Goal: Check status: Check status

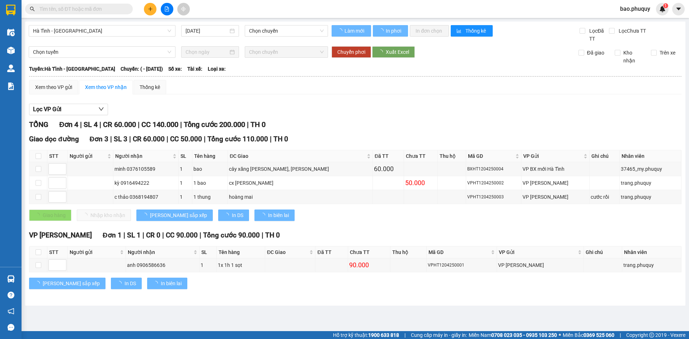
type input "[DATE]"
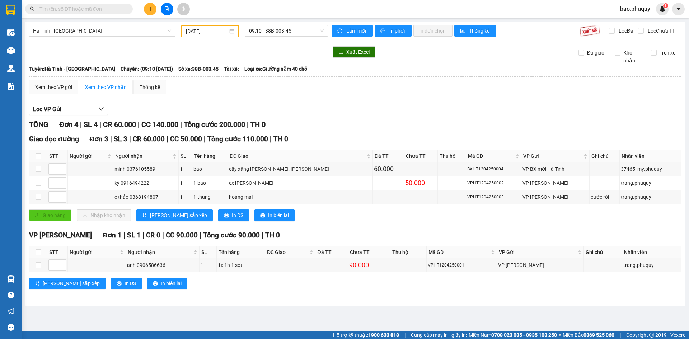
click at [111, 7] on input "text" at bounding box center [81, 9] width 85 height 8
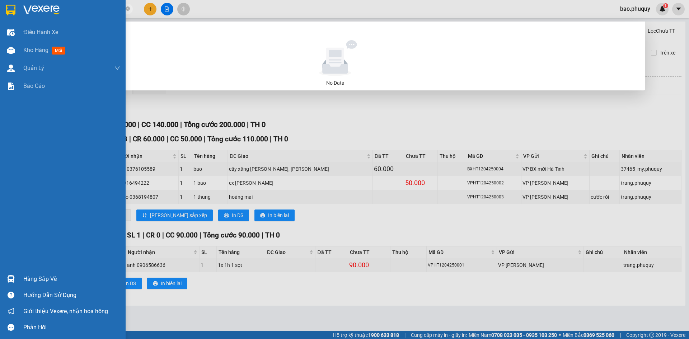
drag, startPoint x: 86, startPoint y: 9, endPoint x: 96, endPoint y: 4, distance: 11.7
click at [0, 1] on section "Kết quả tìm kiếm ( 0 ) Bộ lọc No Data 0338556768 bao.phuquy 1 Điều hành xe Kho …" at bounding box center [344, 169] width 689 height 339
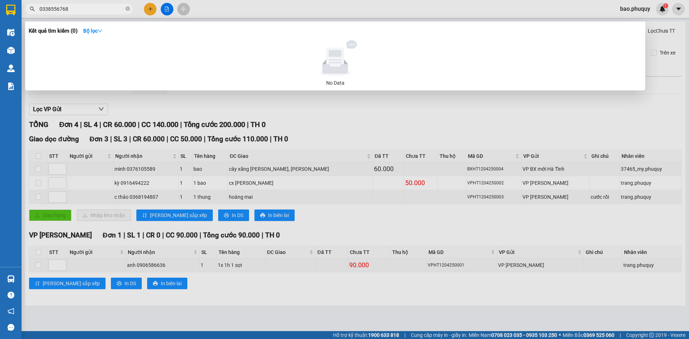
type input "0338556768"
click at [171, 8] on div at bounding box center [344, 169] width 689 height 339
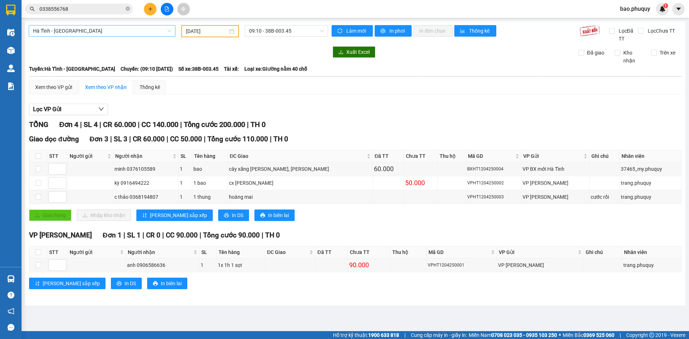
click at [116, 35] on span "Hà Tĩnh - [GEOGRAPHIC_DATA]" at bounding box center [102, 30] width 138 height 11
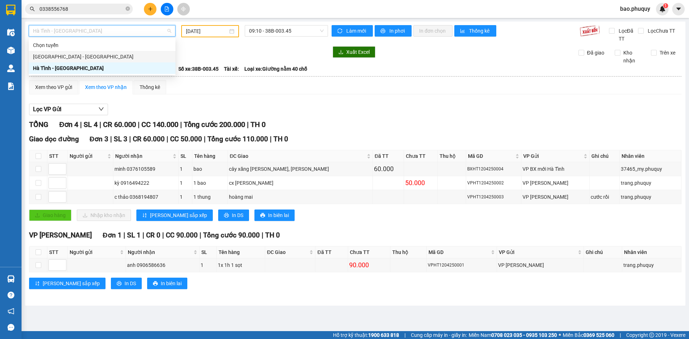
click at [109, 58] on div "[GEOGRAPHIC_DATA] - [GEOGRAPHIC_DATA]" at bounding box center [102, 57] width 138 height 8
type input "[DATE]"
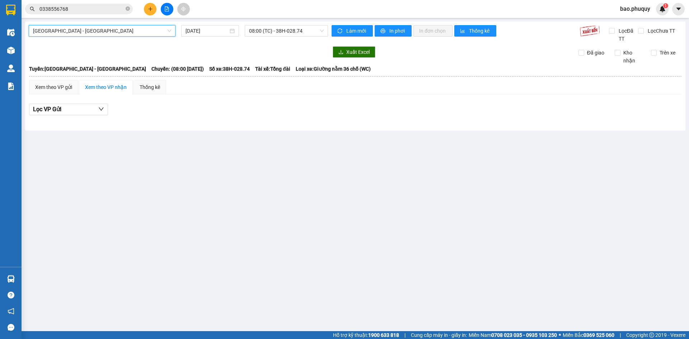
click at [121, 9] on input "0338556768" at bounding box center [81, 9] width 85 height 8
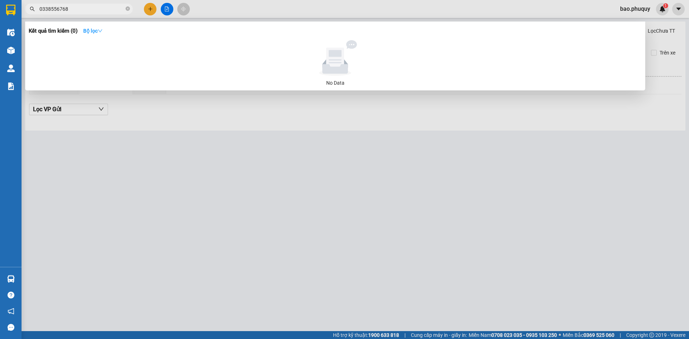
click at [97, 31] on strong "Bộ lọc" at bounding box center [92, 31] width 19 height 6
